Goal: Navigation & Orientation: Go to known website

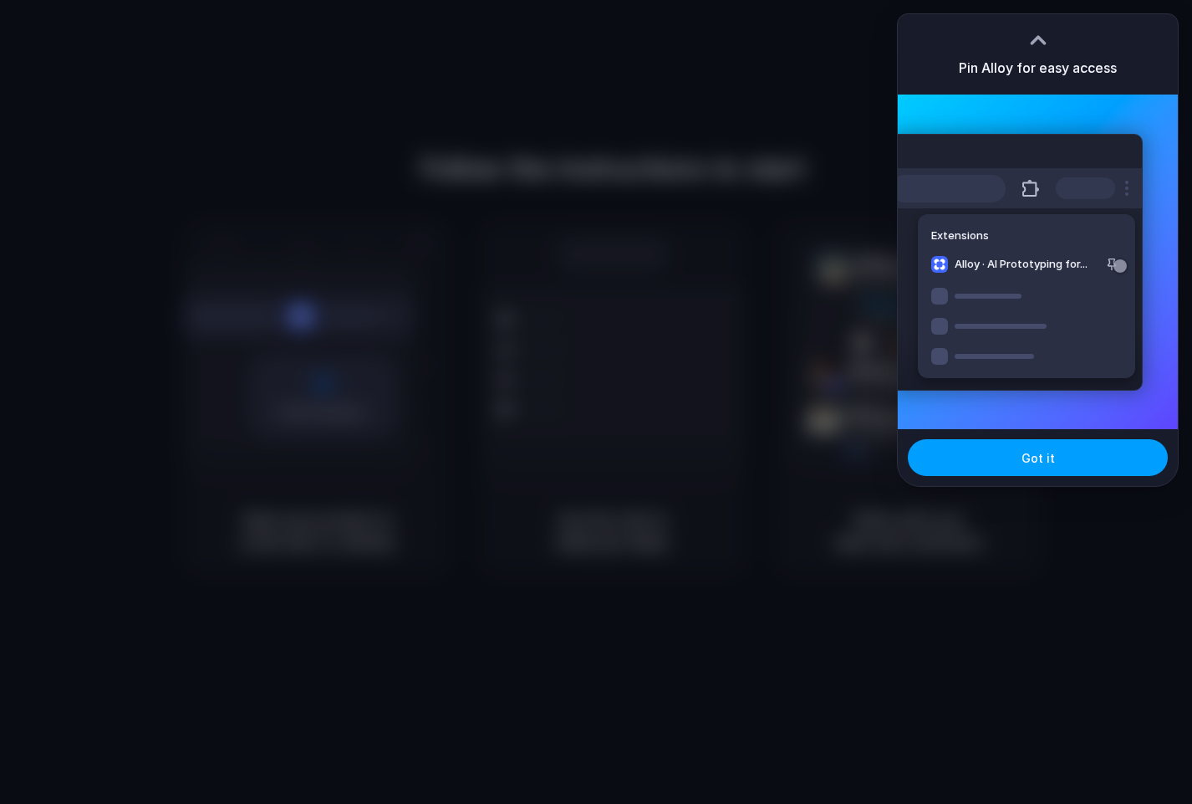
click at [1006, 464] on button "Got it" at bounding box center [1038, 457] width 260 height 37
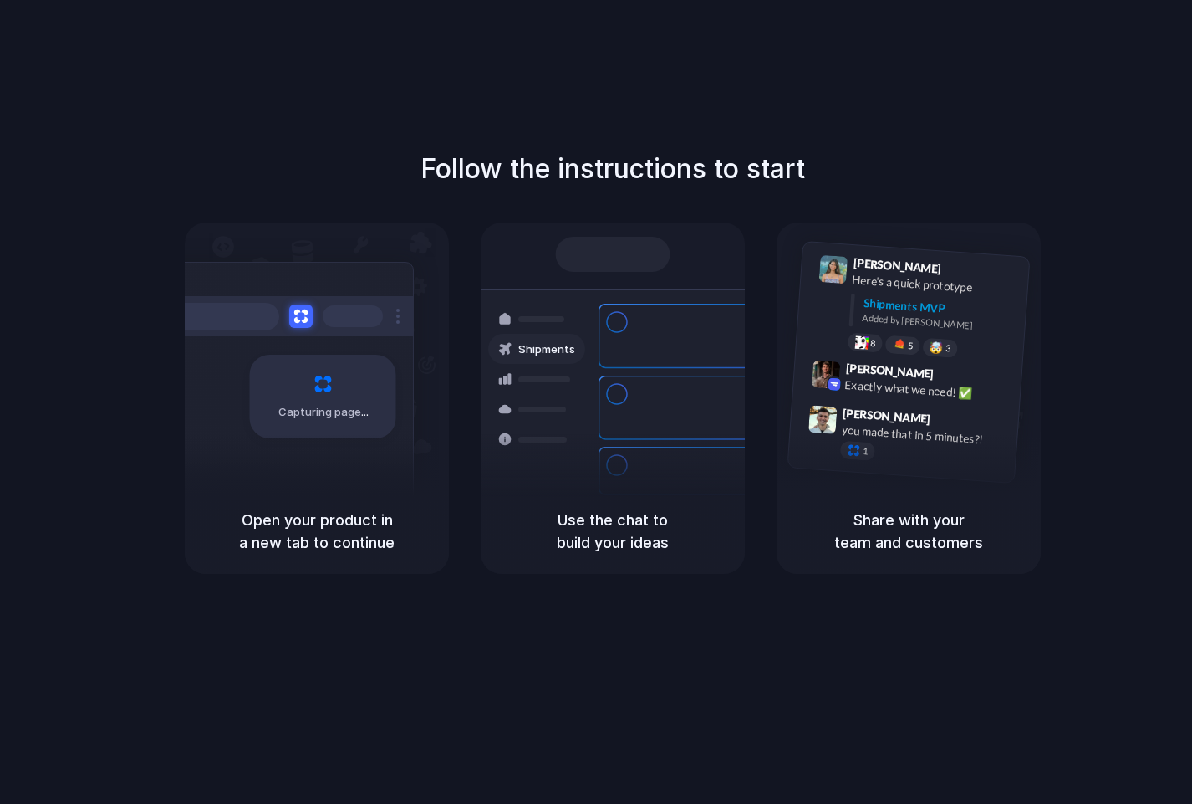
click at [596, 402] on div at bounding box center [596, 402] width 0 height 0
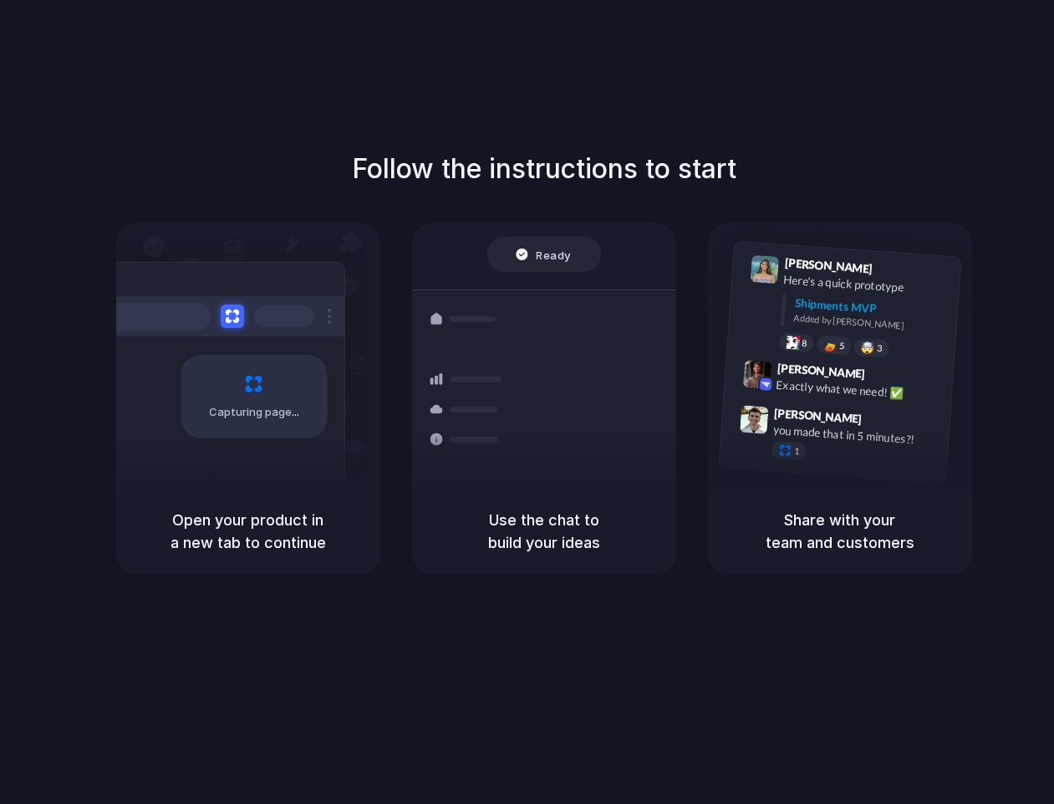
click at [153, 237] on div "Capturing page" at bounding box center [248, 355] width 264 height 266
